Goal: Task Accomplishment & Management: Manage account settings

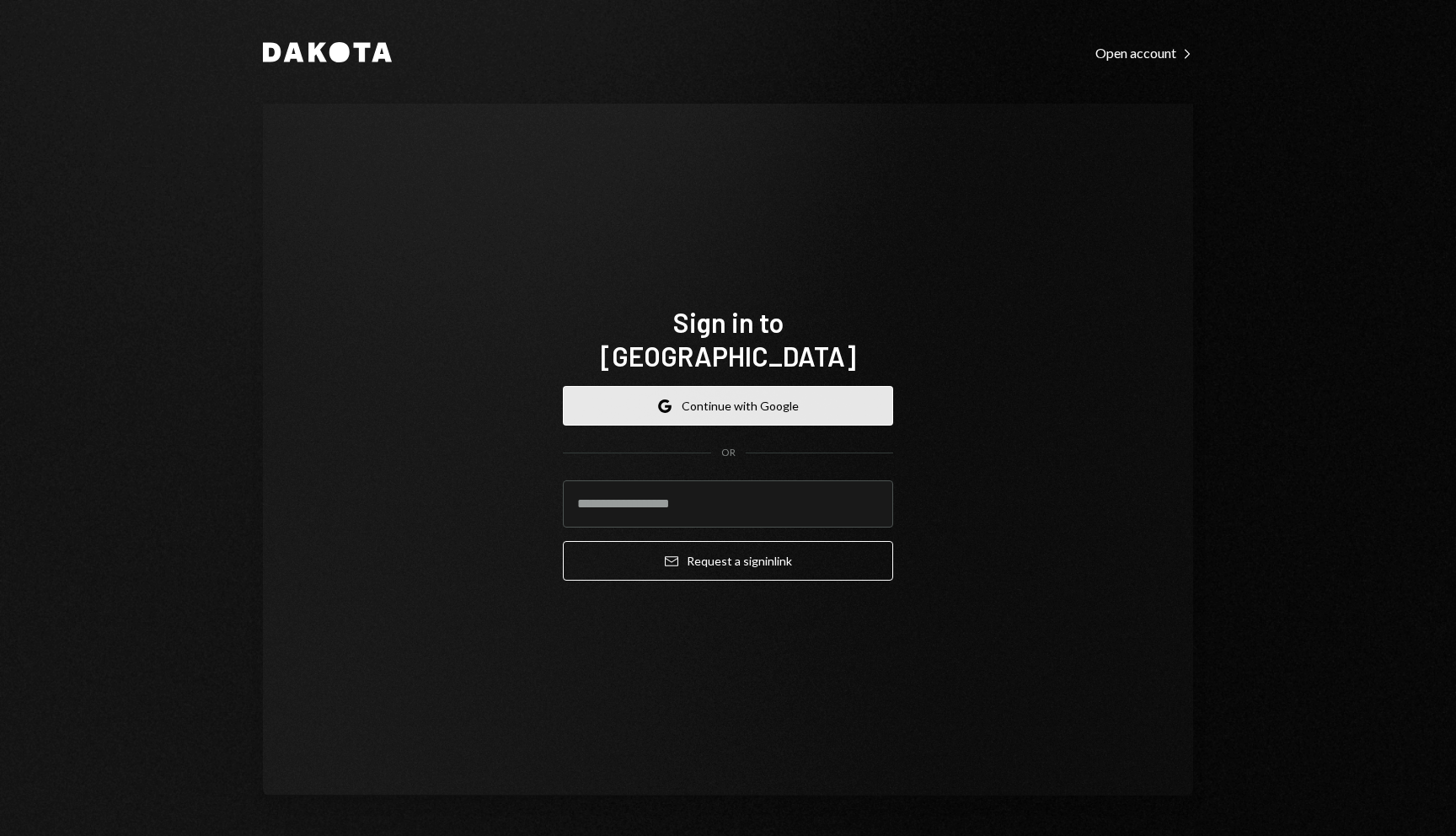
click at [870, 385] on button "Google Continue with Google" at bounding box center [728, 405] width 330 height 40
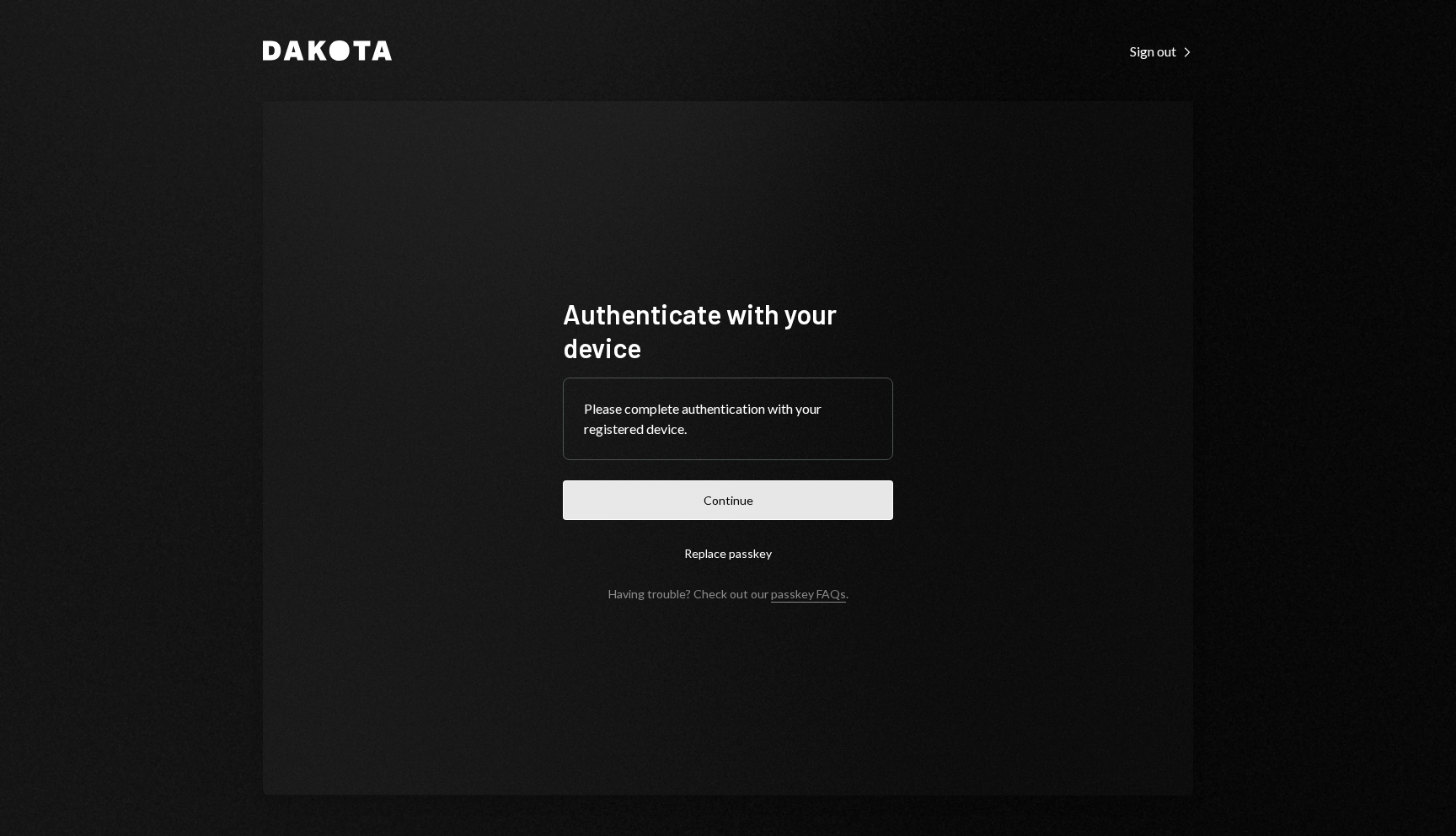
click at [846, 487] on button "Continue" at bounding box center [728, 500] width 330 height 40
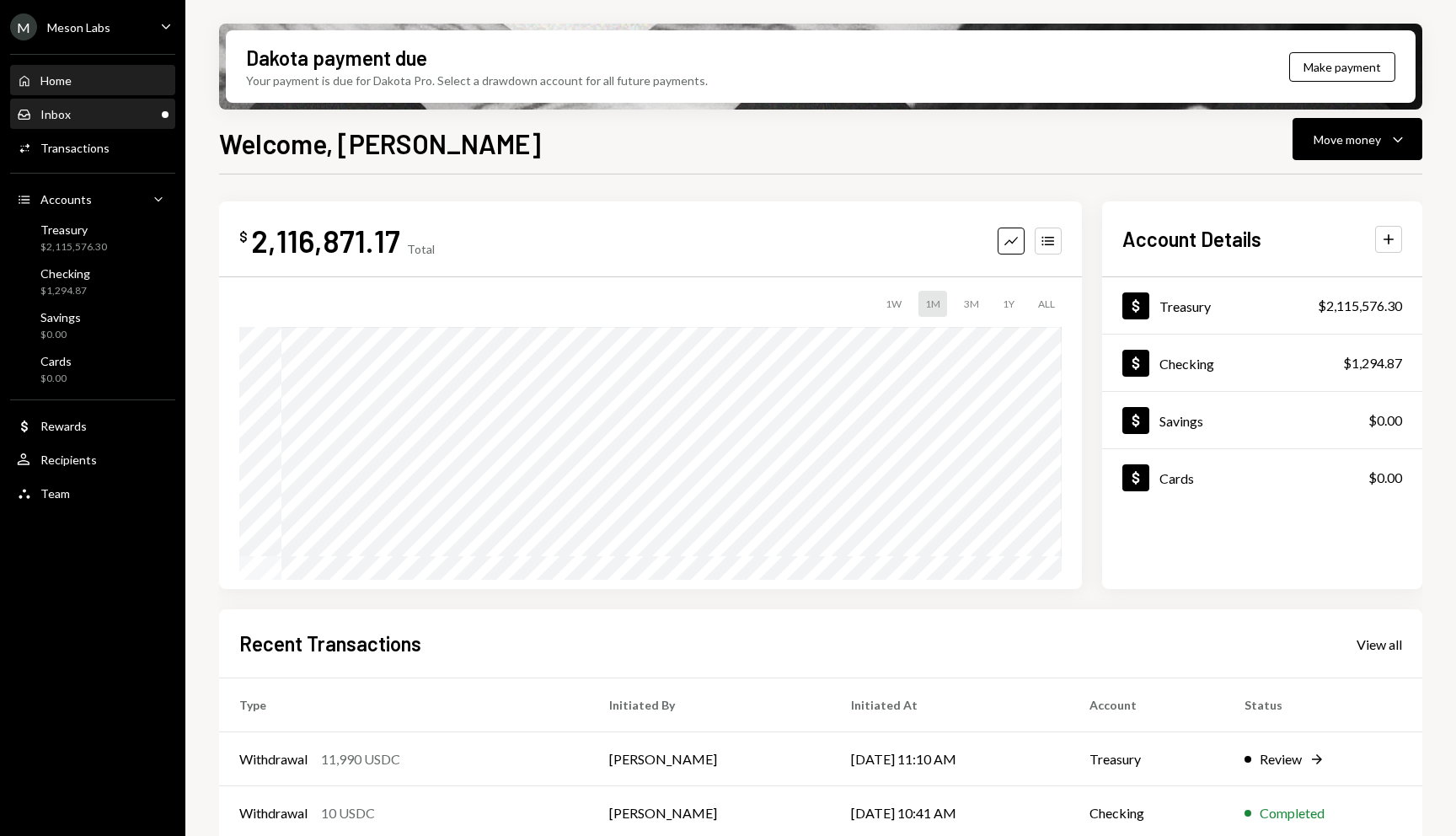
click at [86, 107] on div "Inbox Inbox" at bounding box center [93, 114] width 152 height 15
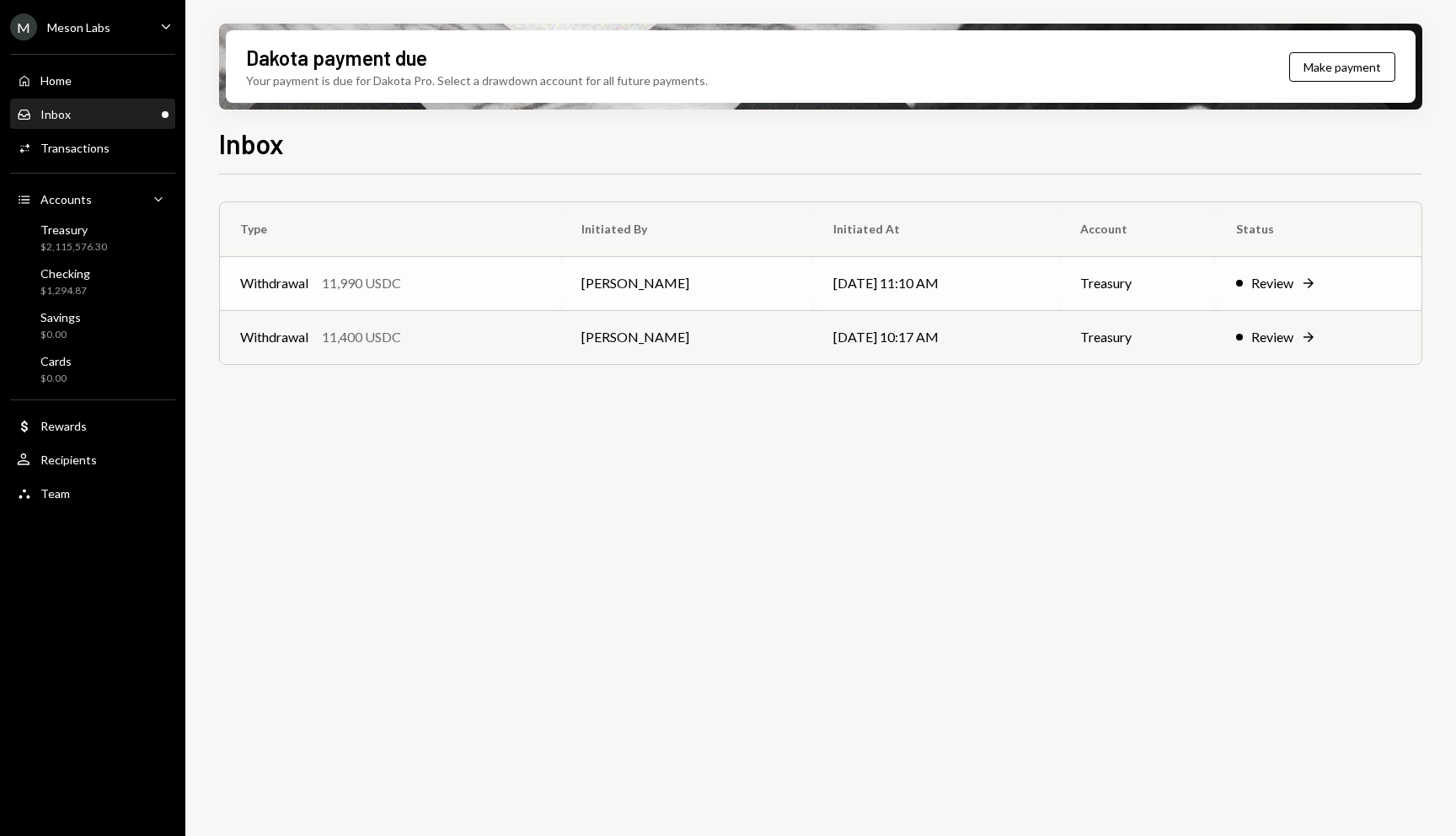
click at [1293, 279] on div "Review" at bounding box center [1272, 283] width 43 height 20
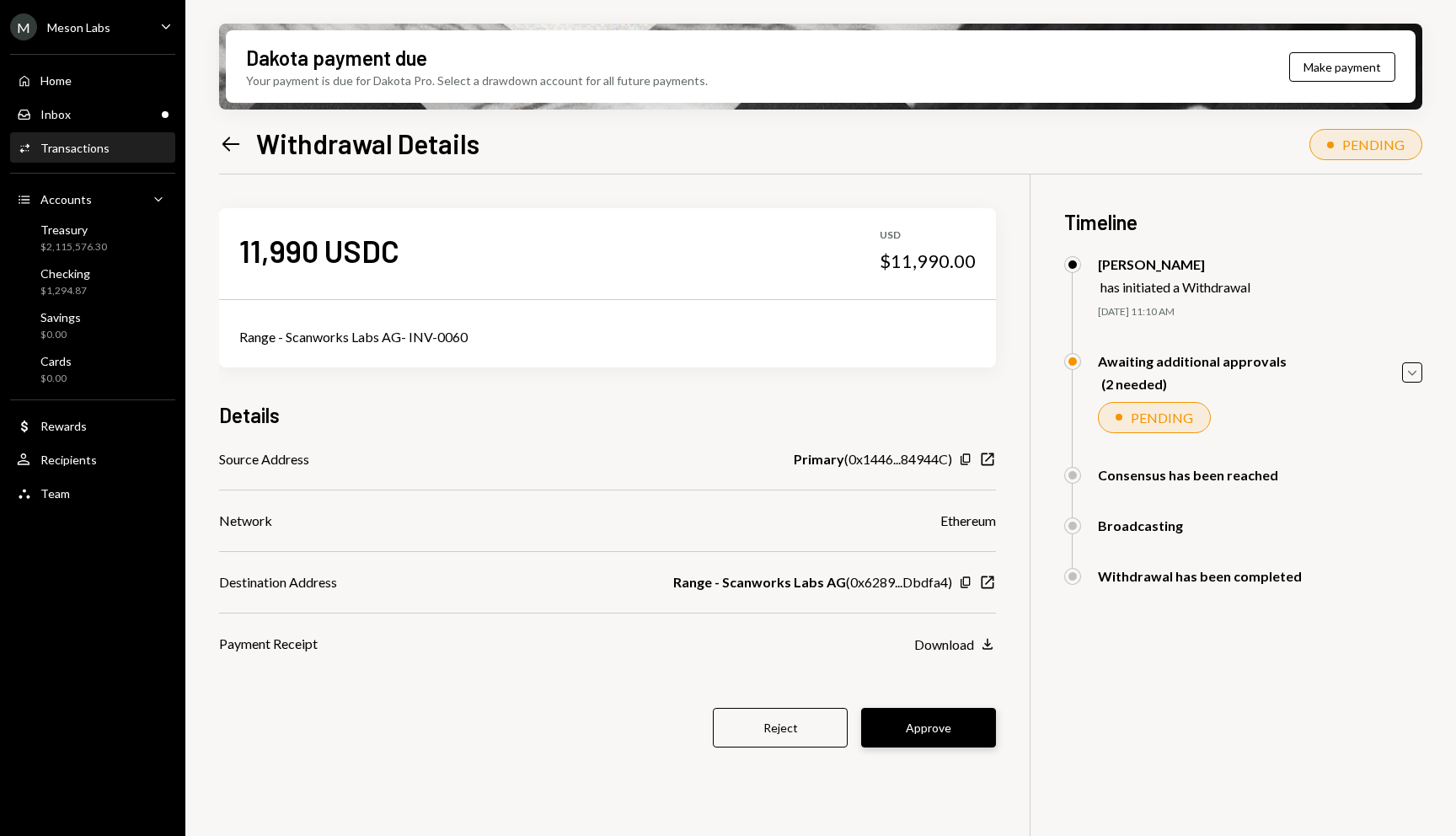
click at [923, 726] on button "Approve" at bounding box center [928, 727] width 135 height 40
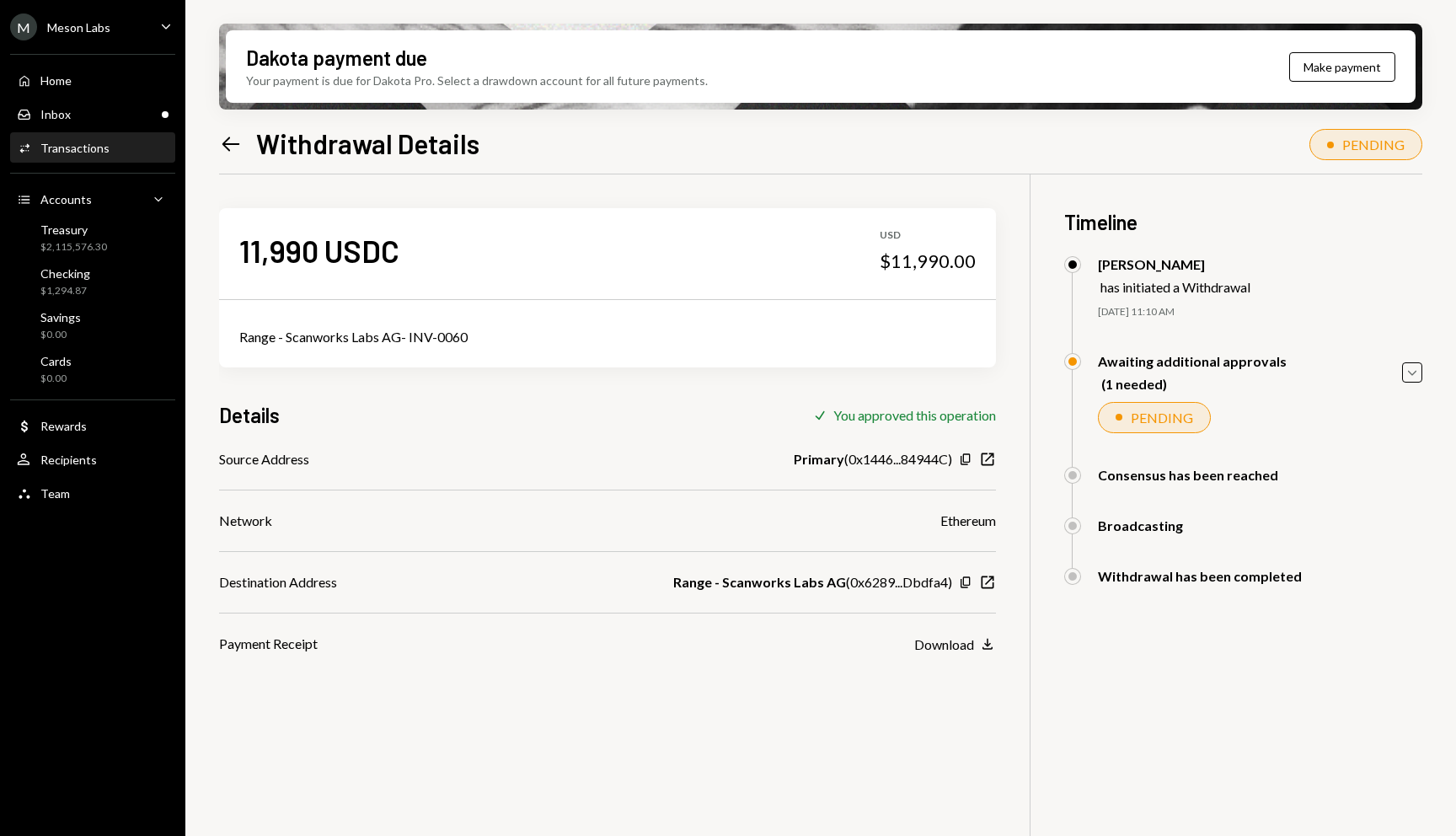
click at [233, 146] on icon "Left Arrow" at bounding box center [231, 144] width 24 height 24
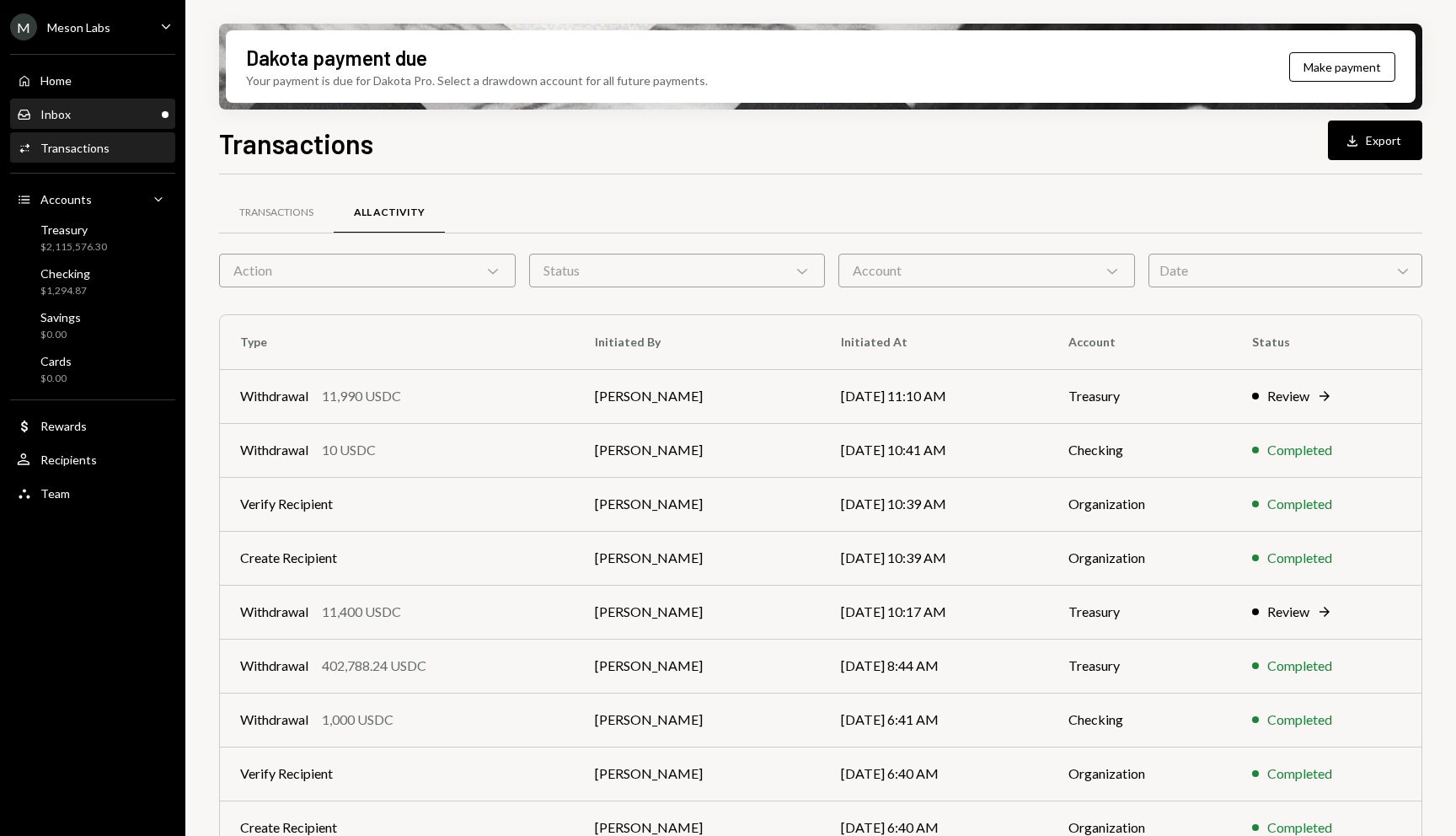
click at [148, 123] on div "Inbox Inbox" at bounding box center [93, 115] width 152 height 29
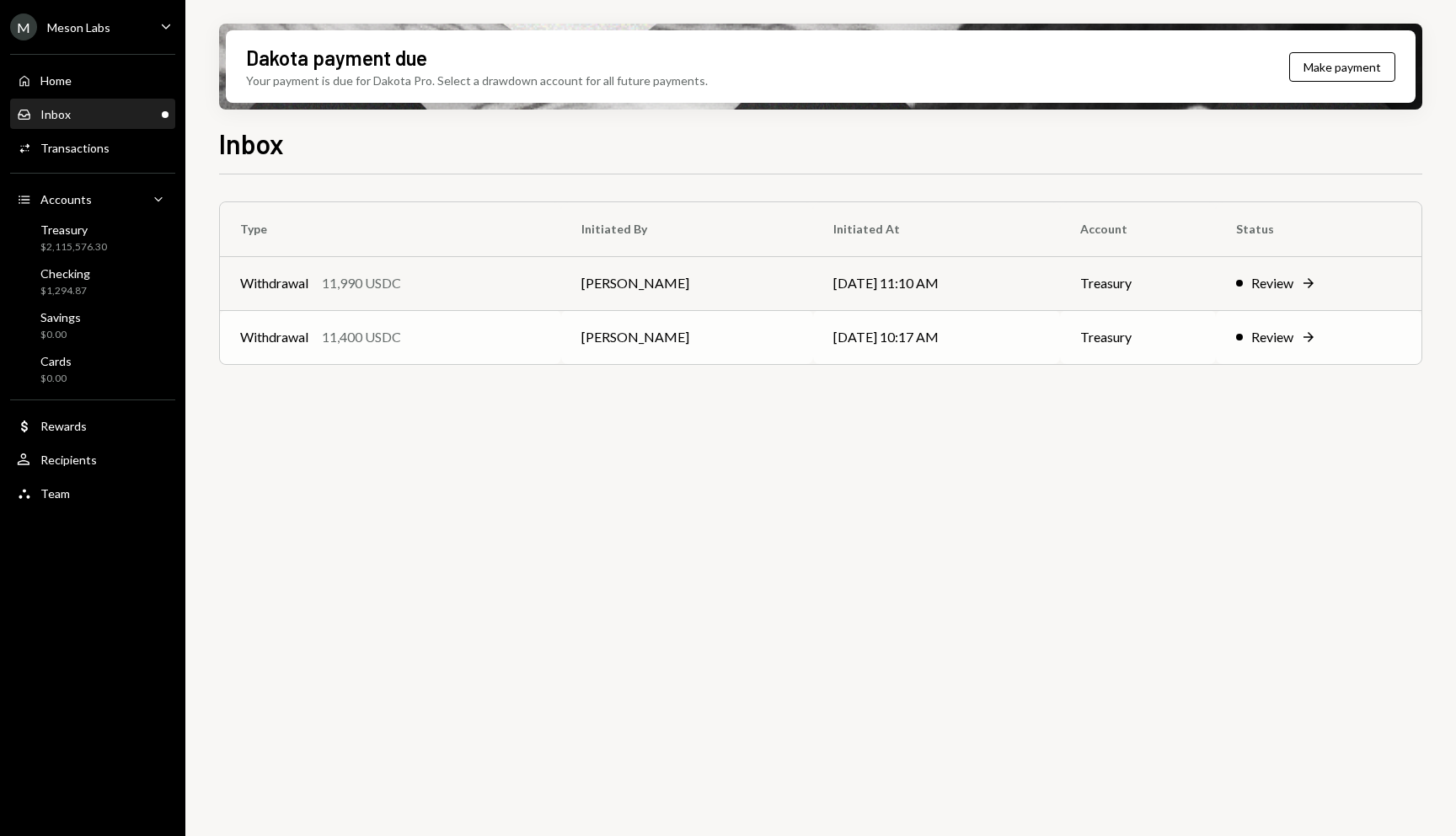
click at [1293, 338] on div "Review" at bounding box center [1272, 337] width 43 height 20
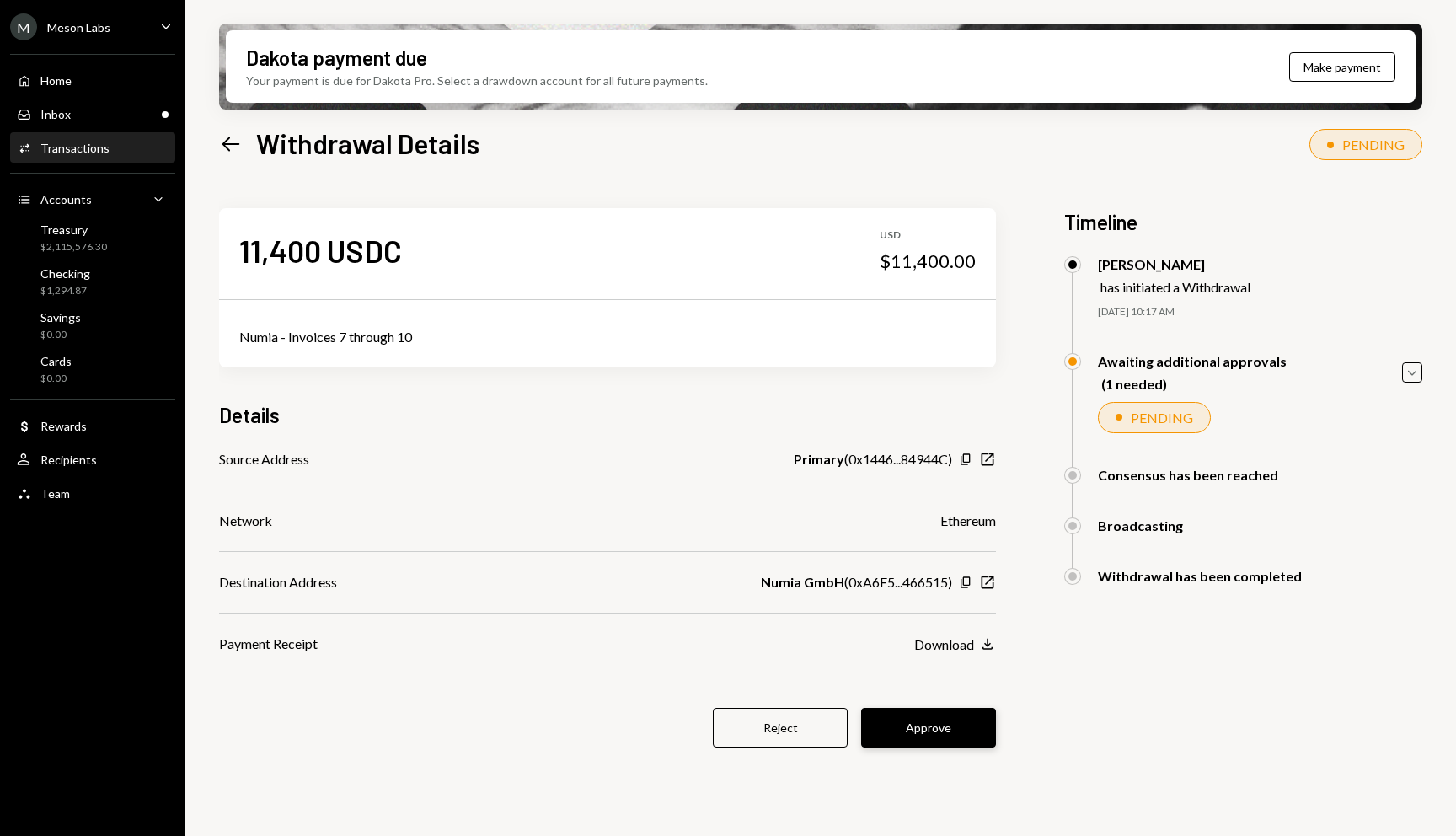
click at [914, 734] on button "Approve" at bounding box center [928, 727] width 135 height 40
